Goal: Check status: Check status

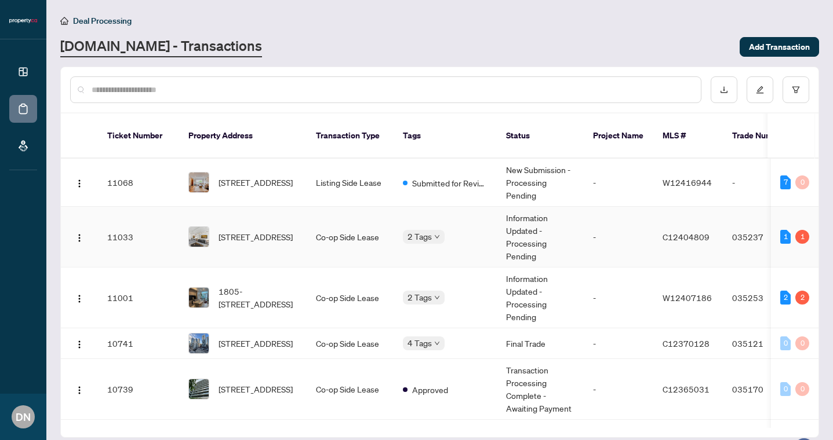
click at [425, 226] on body "Dashboard Deal Processing Mortgage Referrals DN David Naff davidnaff@property.c…" at bounding box center [416, 220] width 833 height 440
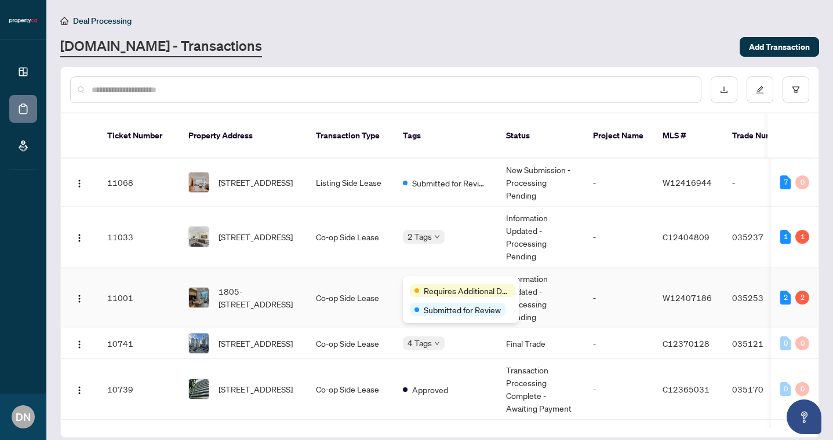
click at [429, 286] on body "Dashboard Deal Processing Mortgage Referrals DN David Naff davidnaff@property.c…" at bounding box center [416, 220] width 833 height 440
click at [246, 231] on span "[STREET_ADDRESS]" at bounding box center [255, 237] width 74 height 13
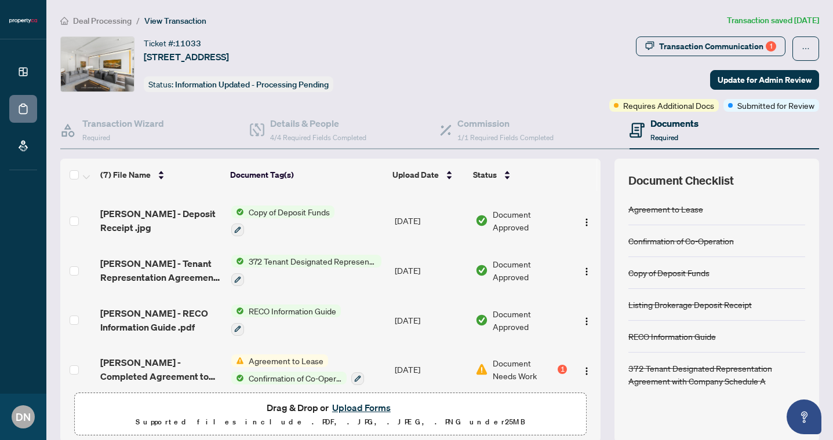
scroll to position [148, 0]
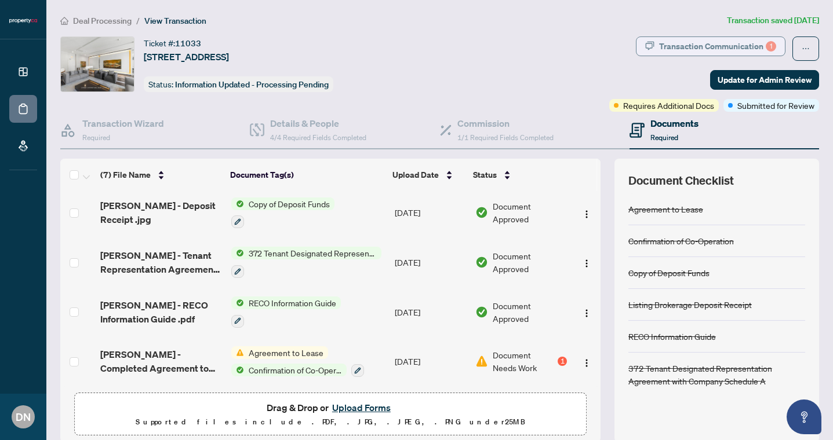
click at [691, 42] on div "Transaction Communication 1" at bounding box center [717, 46] width 117 height 19
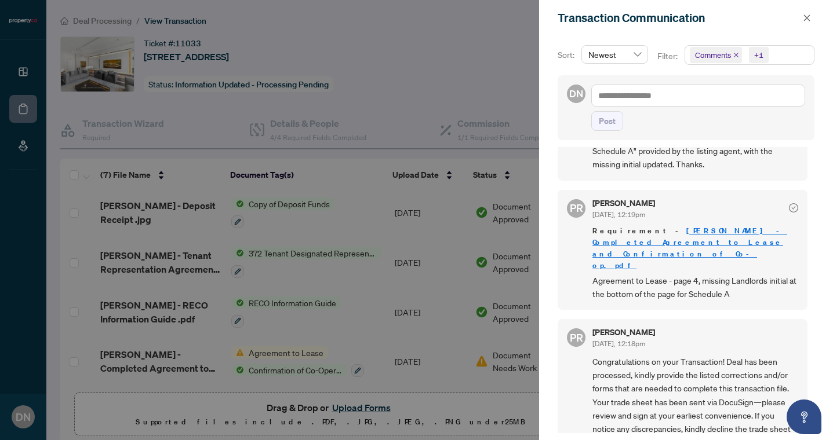
scroll to position [0, 0]
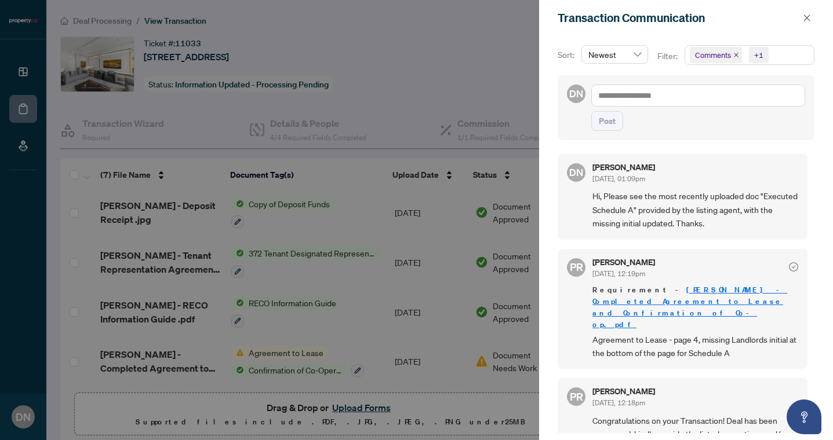
click at [451, 41] on div at bounding box center [416, 220] width 833 height 440
click at [46, 8] on div at bounding box center [416, 220] width 833 height 440
click at [809, 19] on icon "close" at bounding box center [807, 18] width 8 height 8
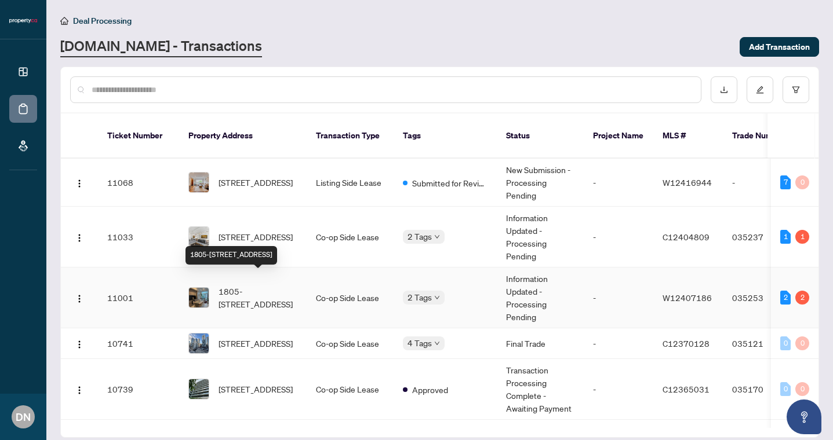
click at [236, 285] on span "1805-[STREET_ADDRESS]" at bounding box center [257, 297] width 79 height 25
